Goal: Task Accomplishment & Management: Manage account settings

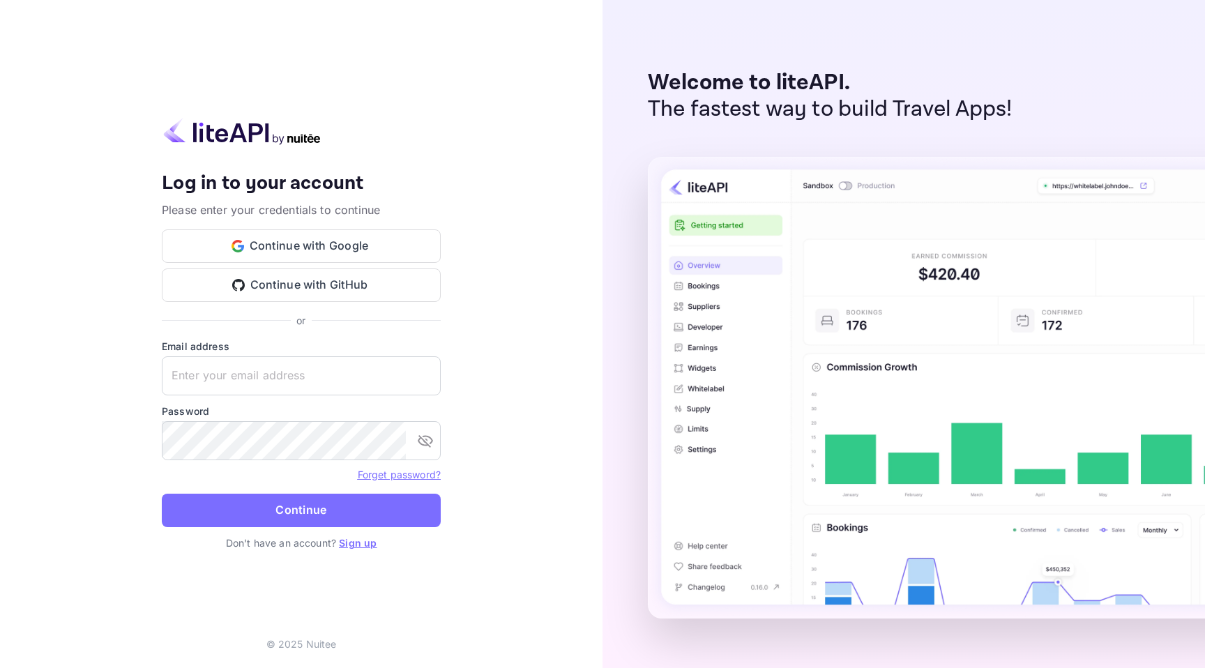
click at [575, 162] on div "Your account has been created successfully, a confirmation link has been sent t…" at bounding box center [301, 334] width 602 height 668
click at [335, 240] on button "Continue with Google" at bounding box center [301, 245] width 279 height 33
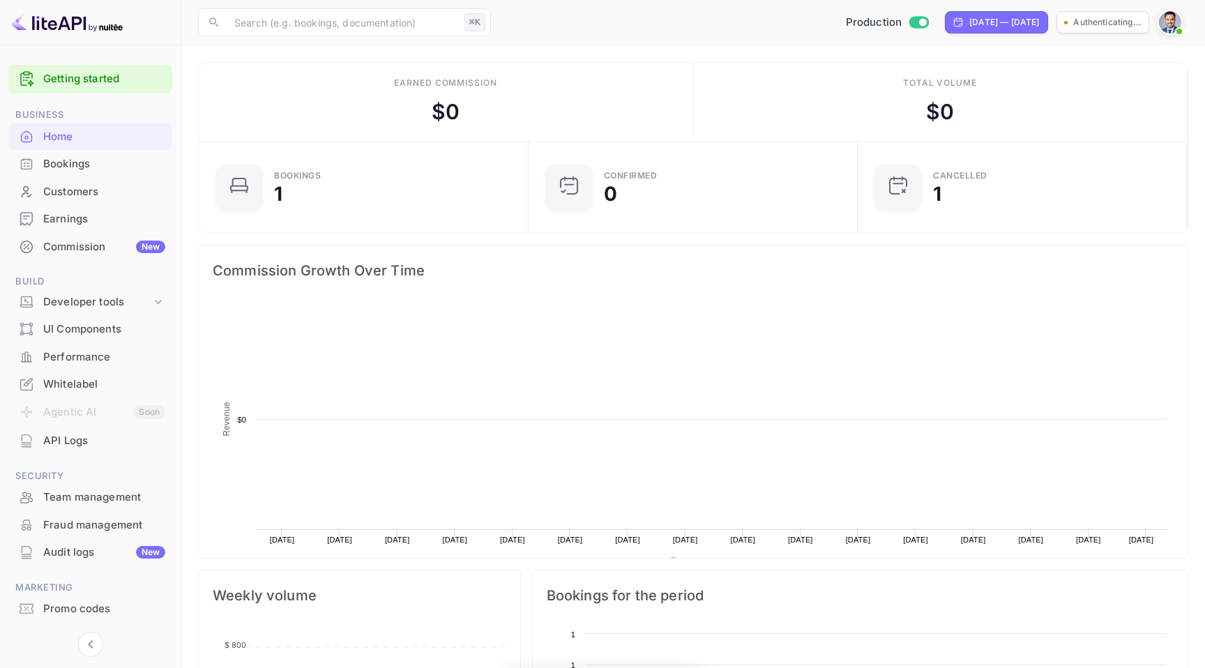
scroll to position [227, 321]
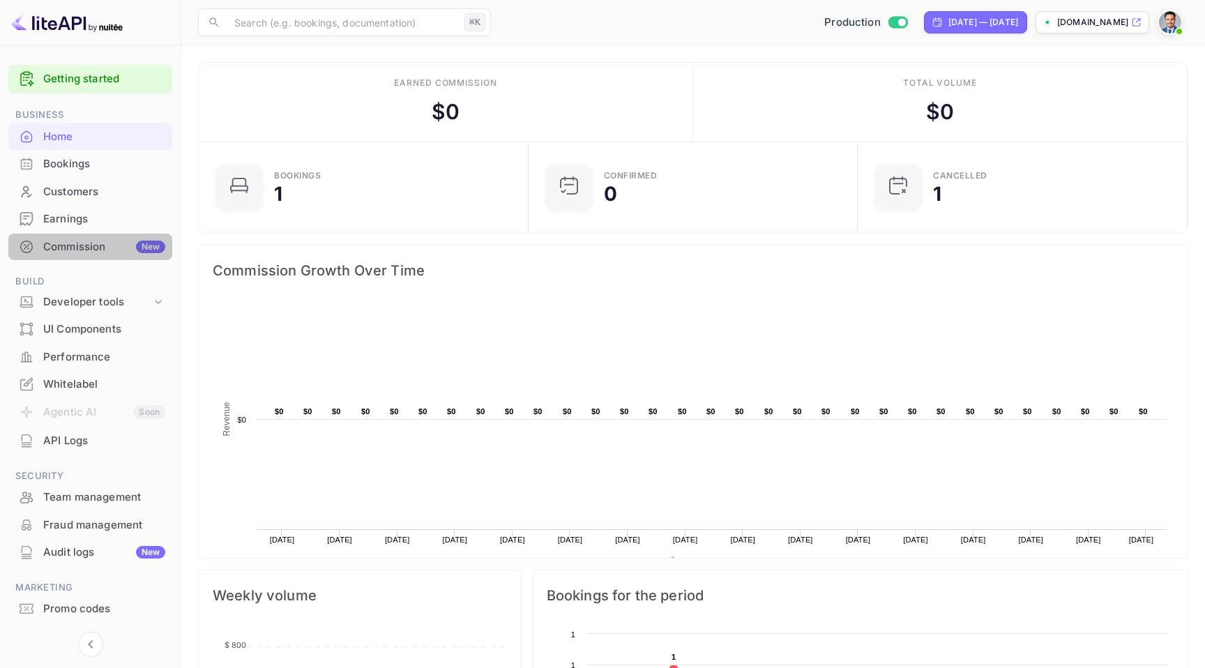
click at [105, 252] on div "Commission New" at bounding box center [104, 247] width 122 height 16
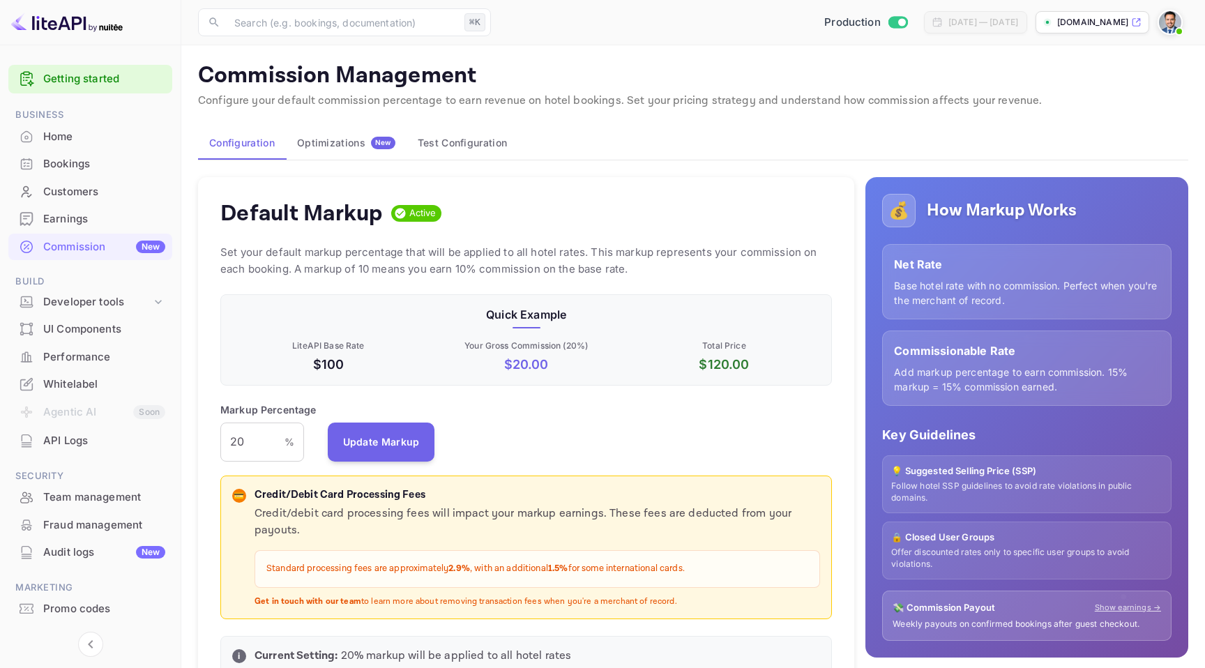
scroll to position [247, 611]
click at [343, 137] on div "Optimizations New" at bounding box center [346, 143] width 98 height 13
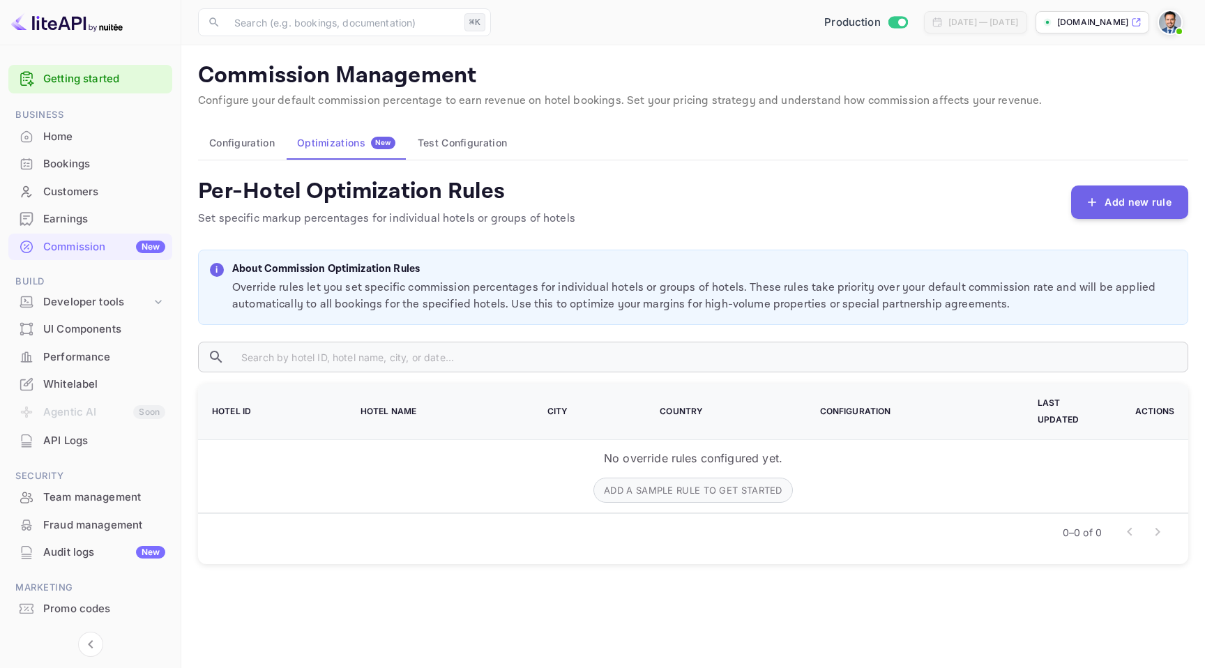
click at [426, 150] on button "Test Configuration" at bounding box center [462, 142] width 112 height 33
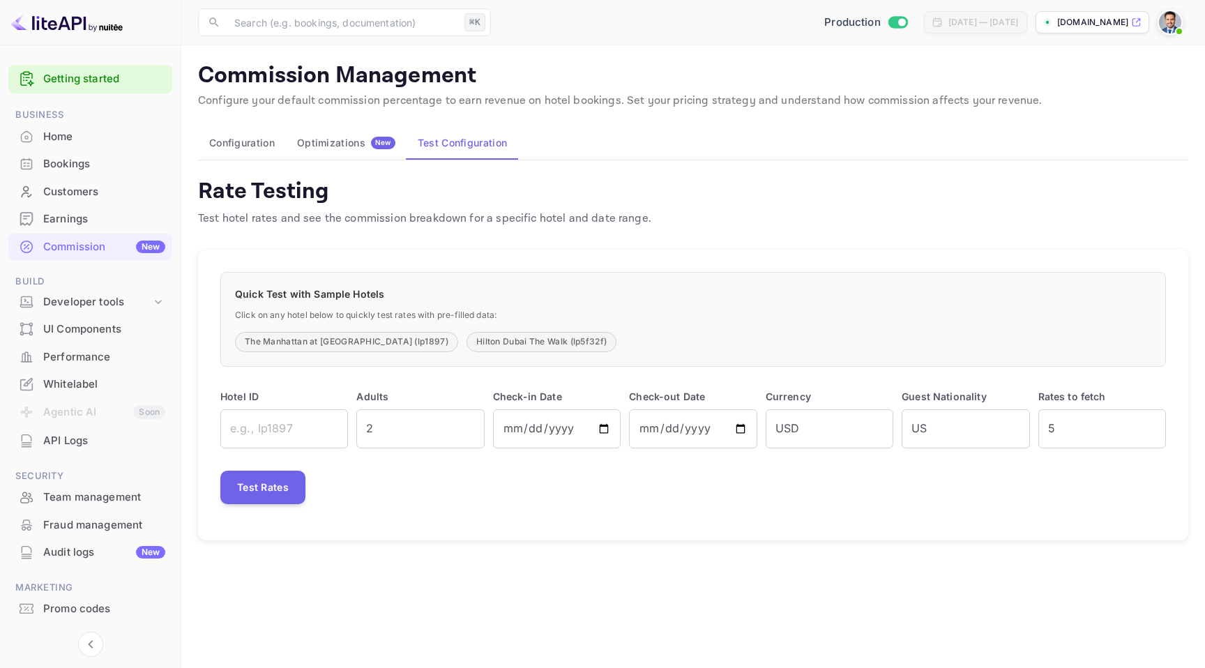
click at [372, 143] on span "New" at bounding box center [383, 142] width 24 height 9
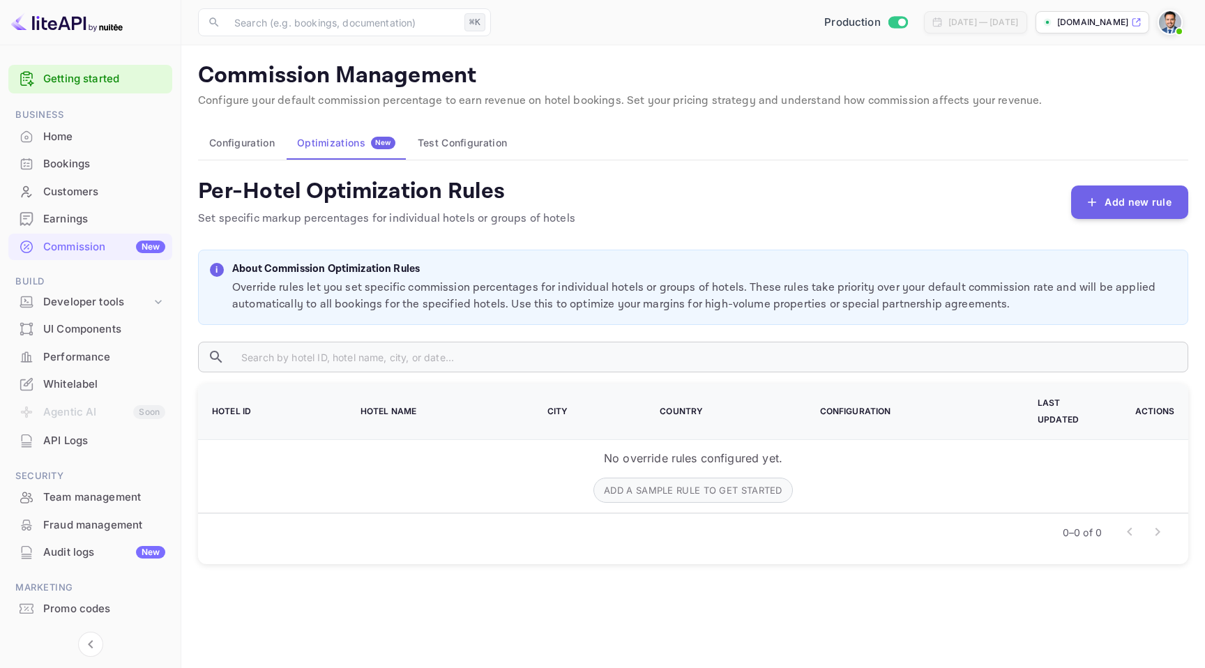
click at [264, 142] on button "Configuration" at bounding box center [242, 142] width 88 height 33
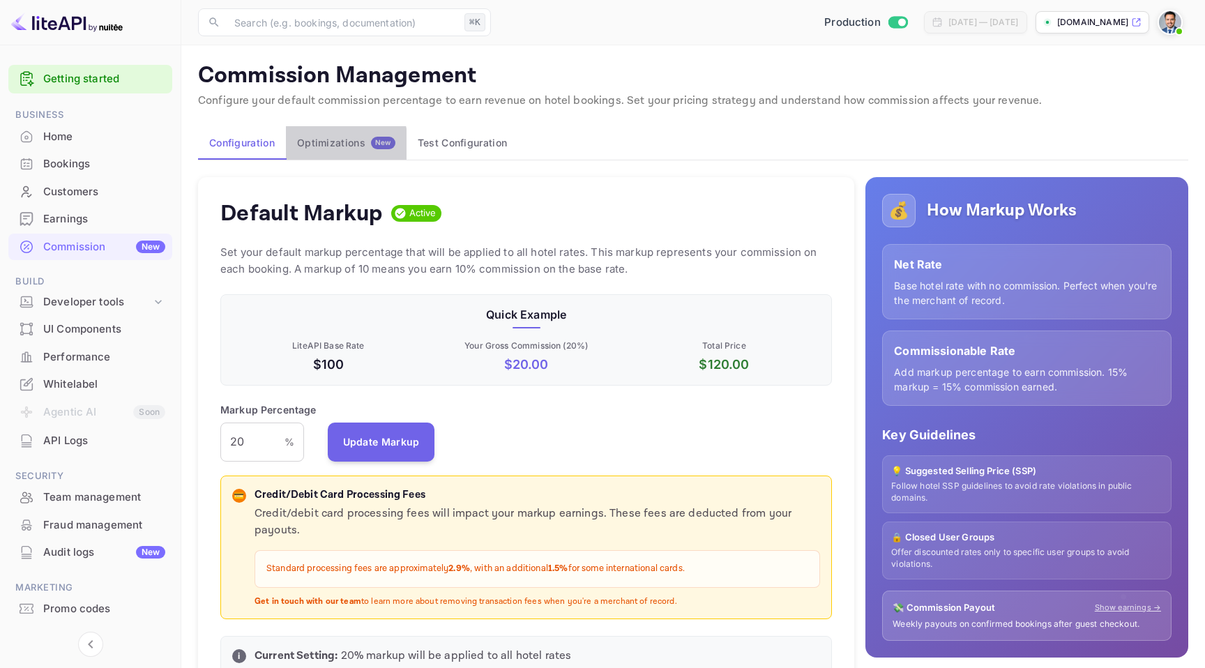
click at [328, 144] on div "Optimizations New" at bounding box center [346, 143] width 98 height 13
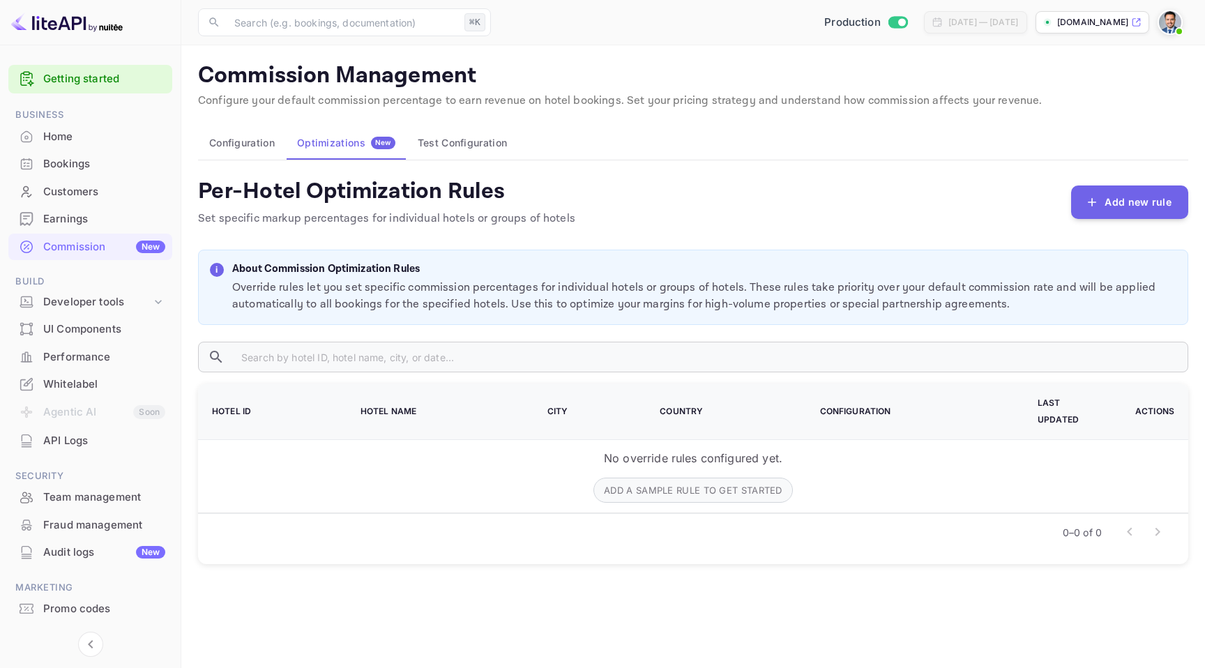
click at [436, 145] on button "Test Configuration" at bounding box center [462, 142] width 112 height 33
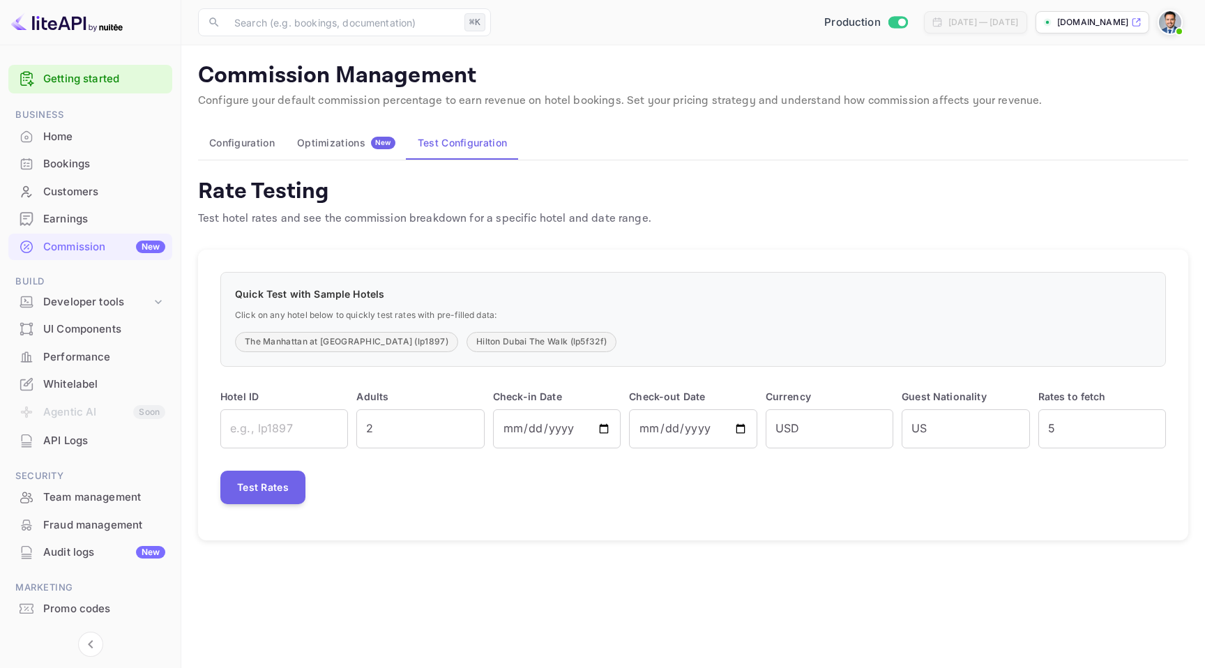
click at [105, 164] on div "Bookings" at bounding box center [104, 164] width 122 height 16
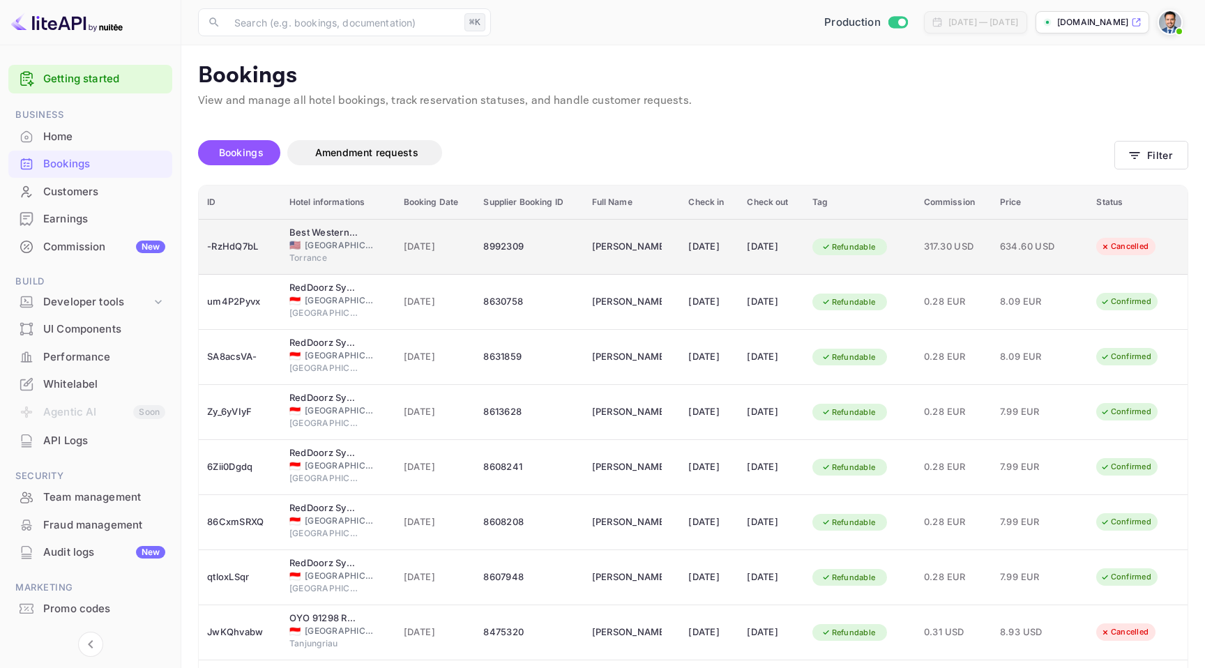
click at [404, 254] on div "[DATE]" at bounding box center [435, 247] width 63 height 22
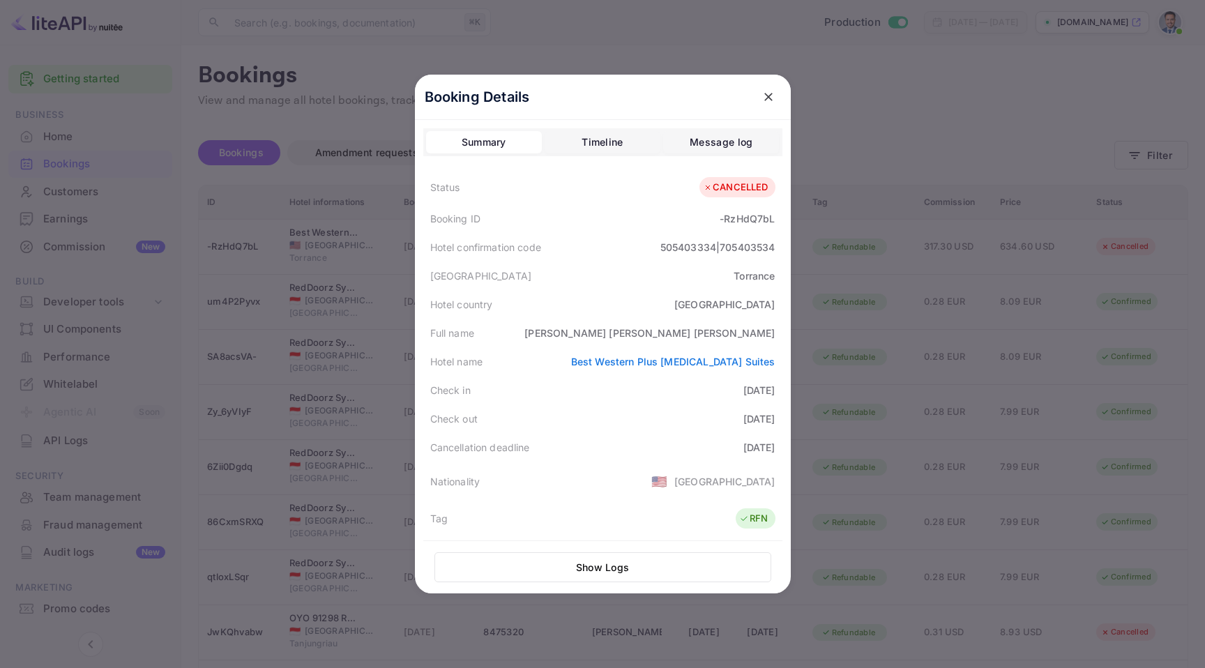
click at [1140, 45] on div at bounding box center [602, 334] width 1205 height 668
